Goal: Task Accomplishment & Management: Manage account settings

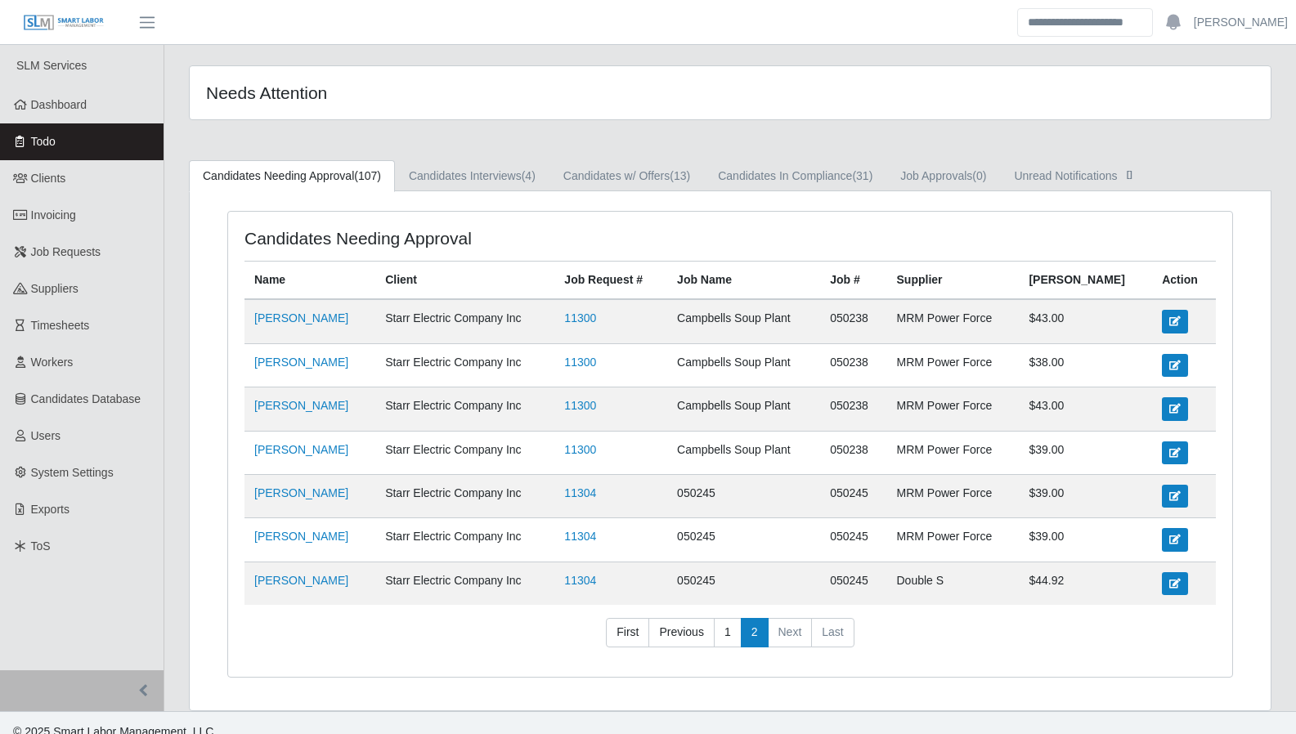
scroll to position [8, 0]
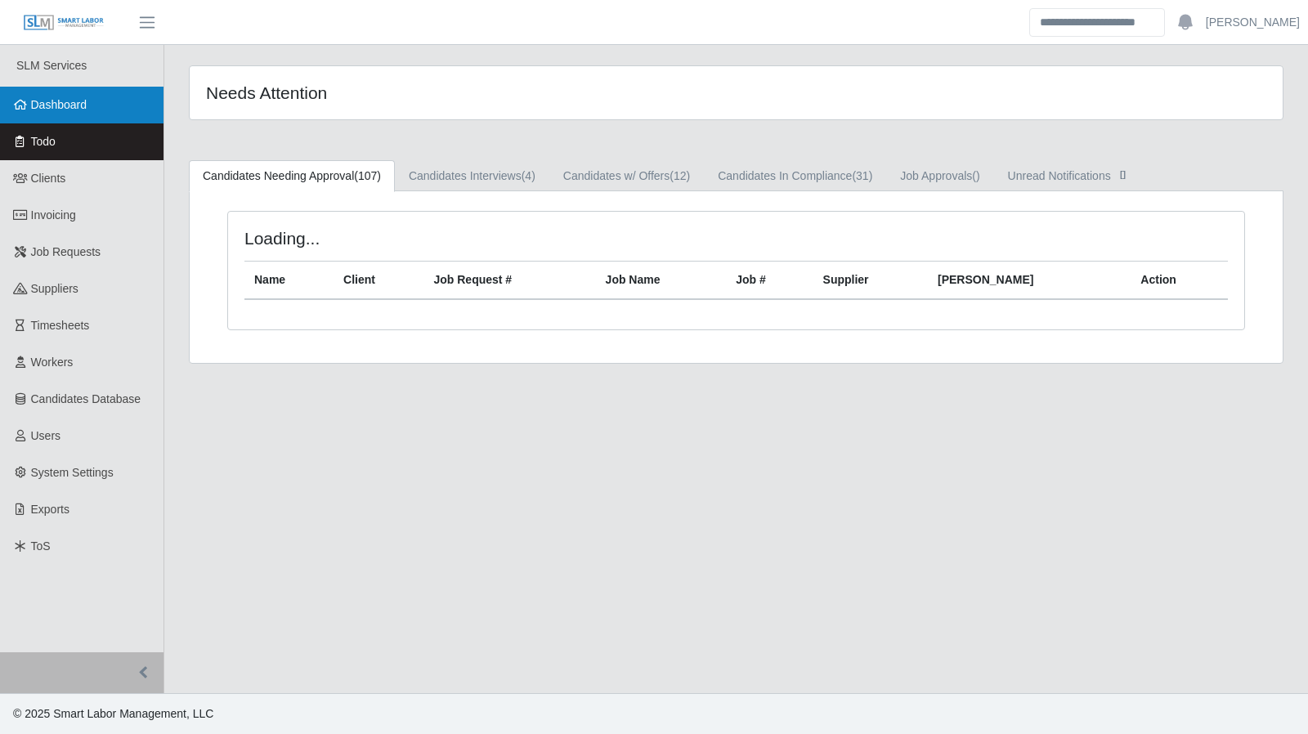
click at [71, 105] on span "Dashboard" at bounding box center [59, 104] width 56 height 13
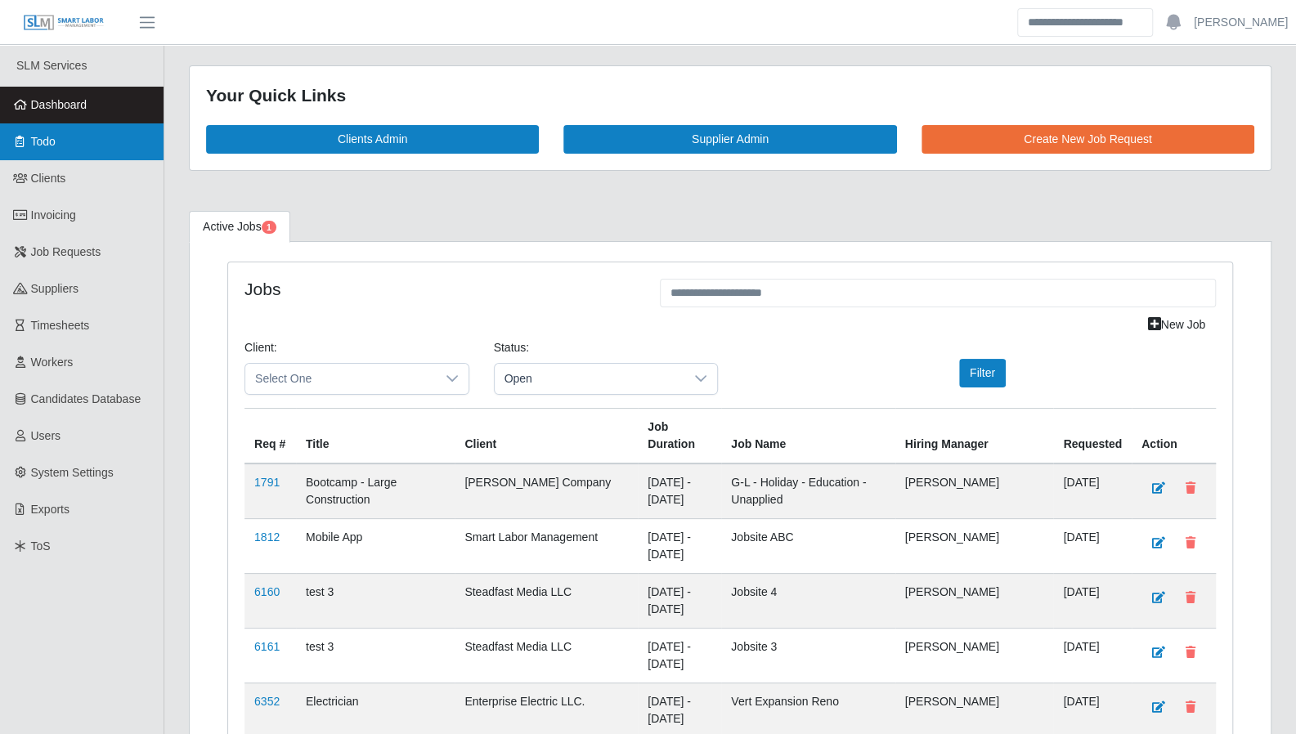
click at [39, 145] on span "Todo" at bounding box center [43, 141] width 25 height 13
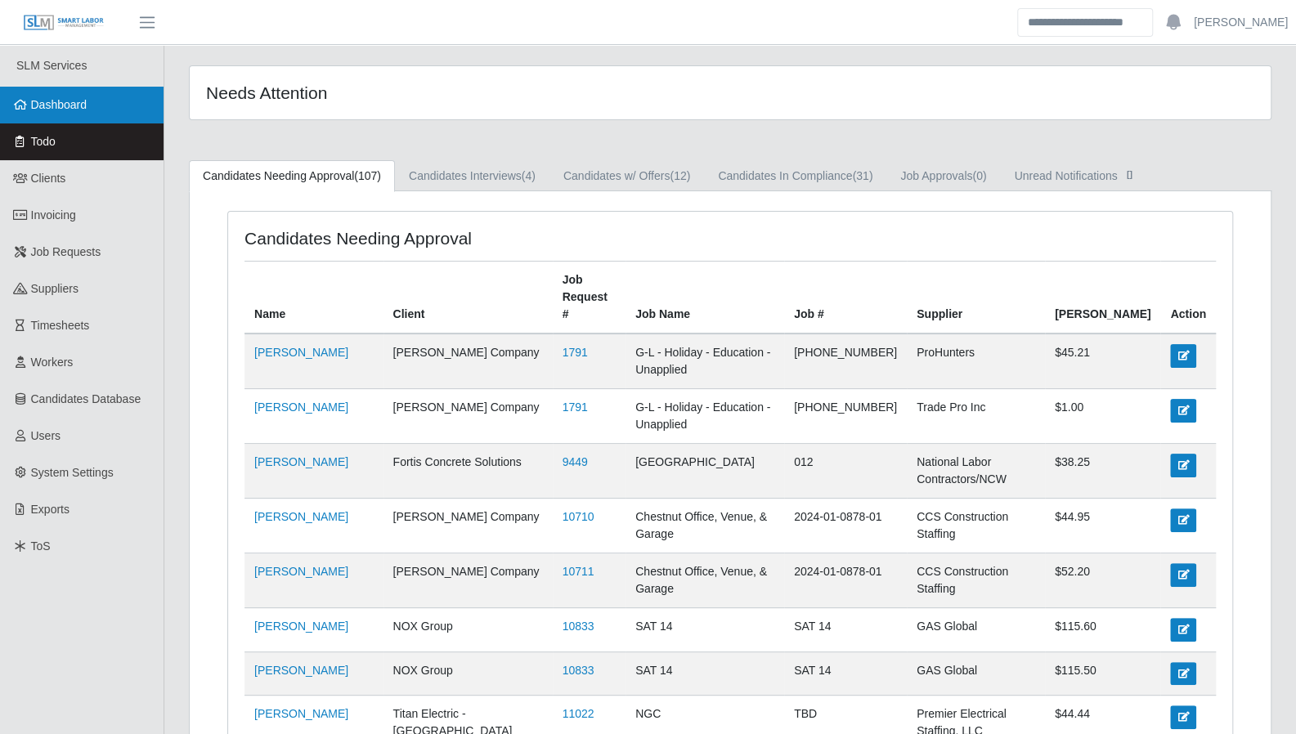
click at [88, 113] on link "Dashboard" at bounding box center [82, 105] width 164 height 37
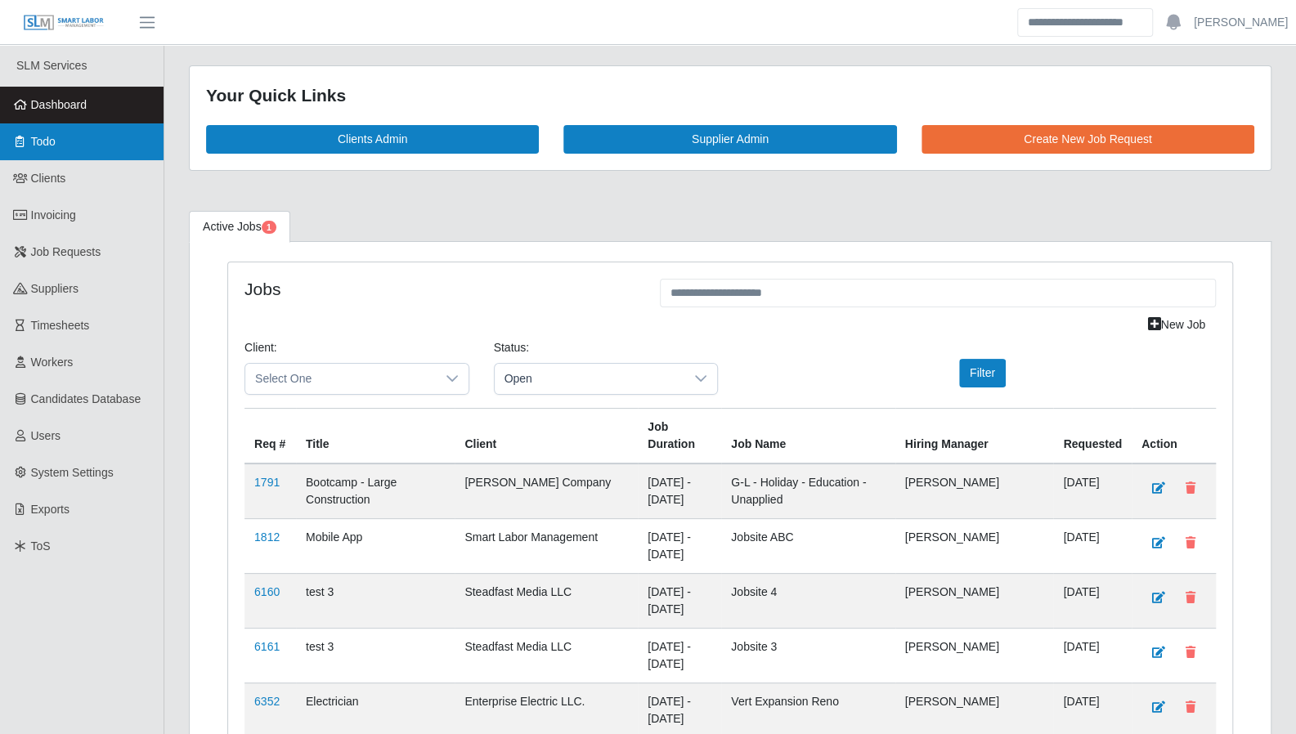
click at [65, 151] on link "Todo" at bounding box center [82, 141] width 164 height 37
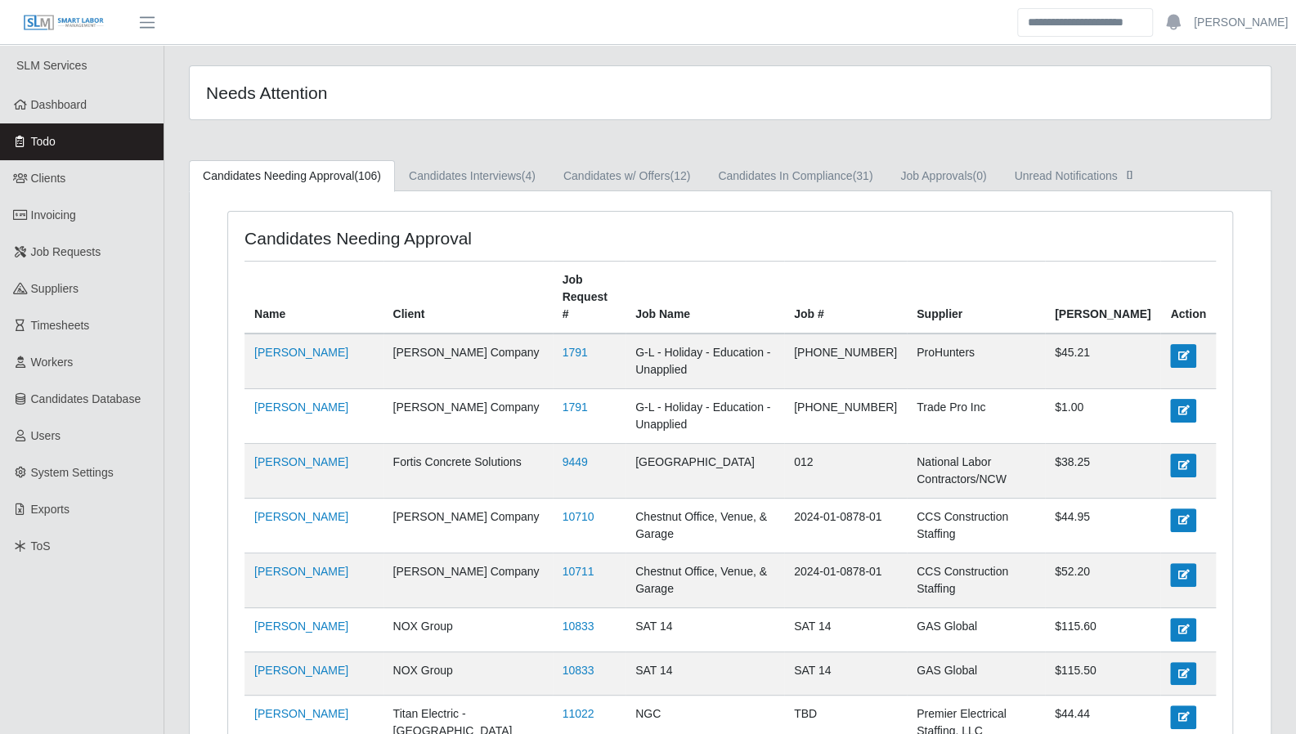
click at [45, 139] on span "Todo" at bounding box center [43, 141] width 25 height 13
click at [1256, 28] on link "[PERSON_NAME]" at bounding box center [1241, 22] width 94 height 17
click at [1215, 123] on link "Logout" at bounding box center [1221, 113] width 147 height 34
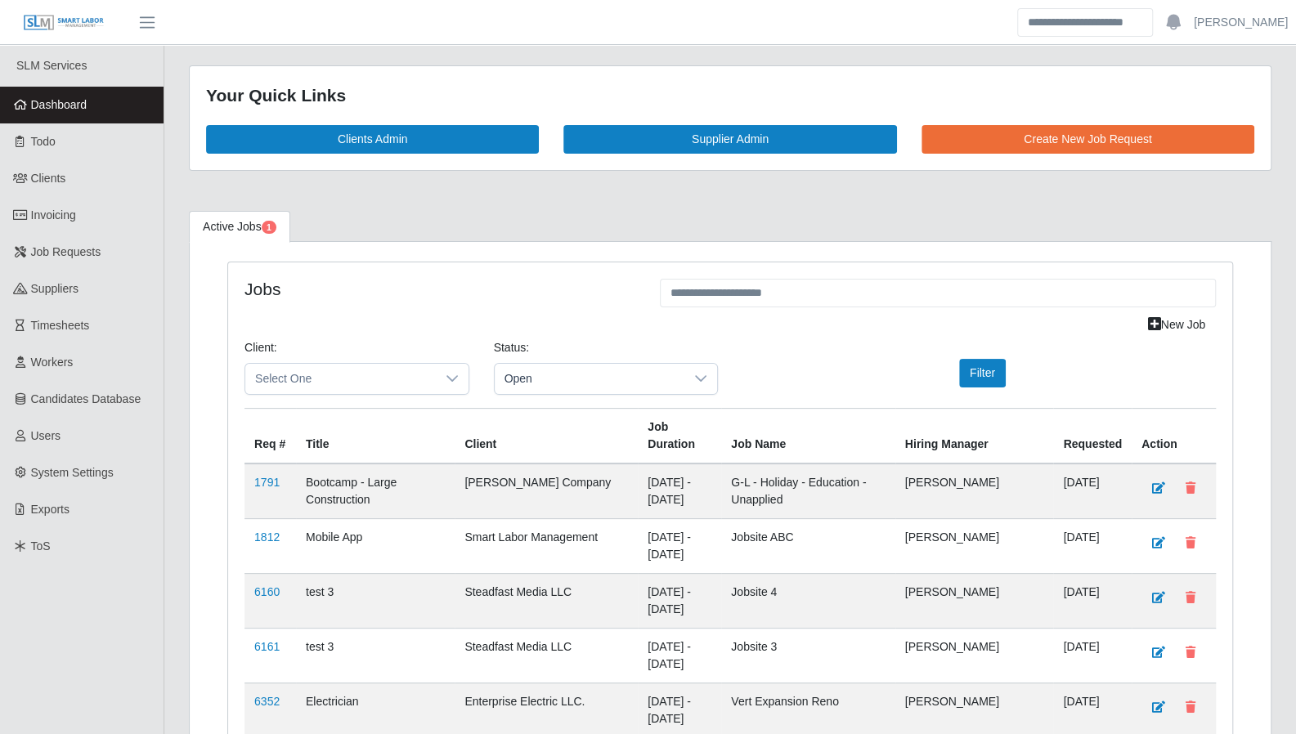
click at [69, 102] on span "Dashboard" at bounding box center [59, 104] width 56 height 13
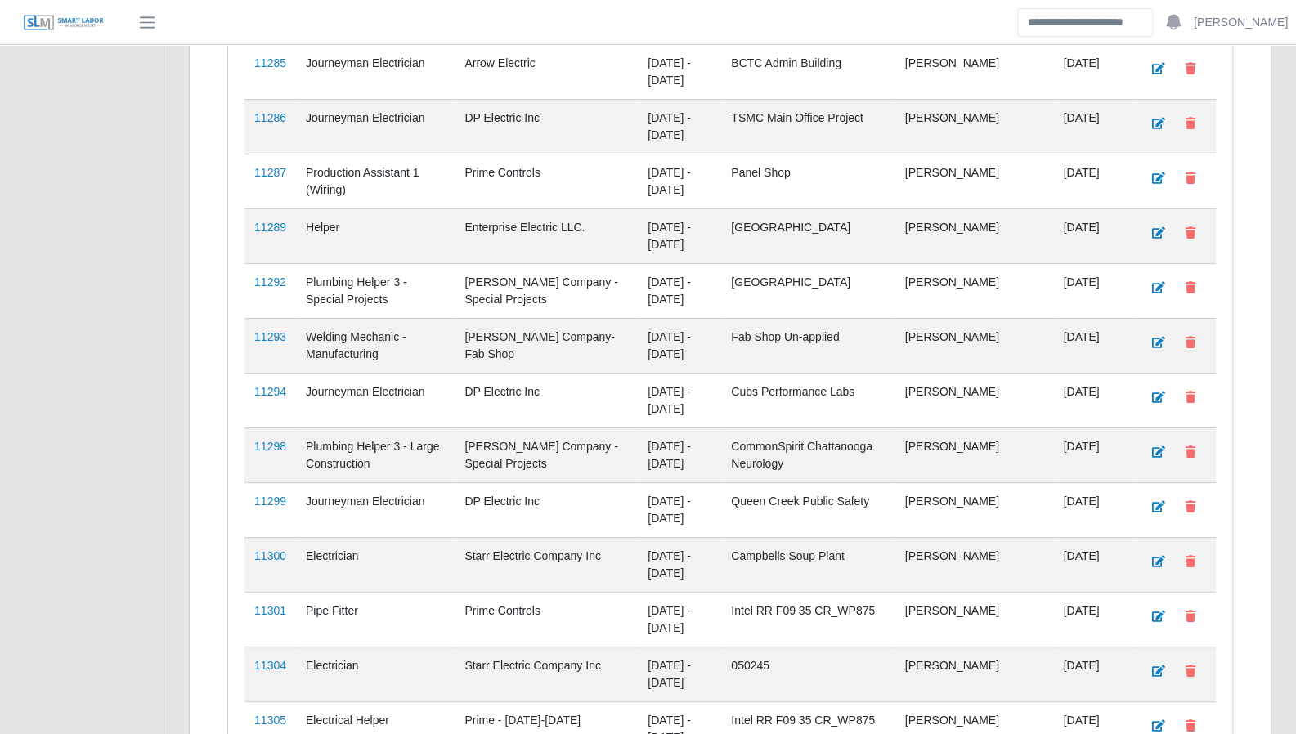
scroll to position [4105, 0]
